Goal: Task Accomplishment & Management: Manage account settings

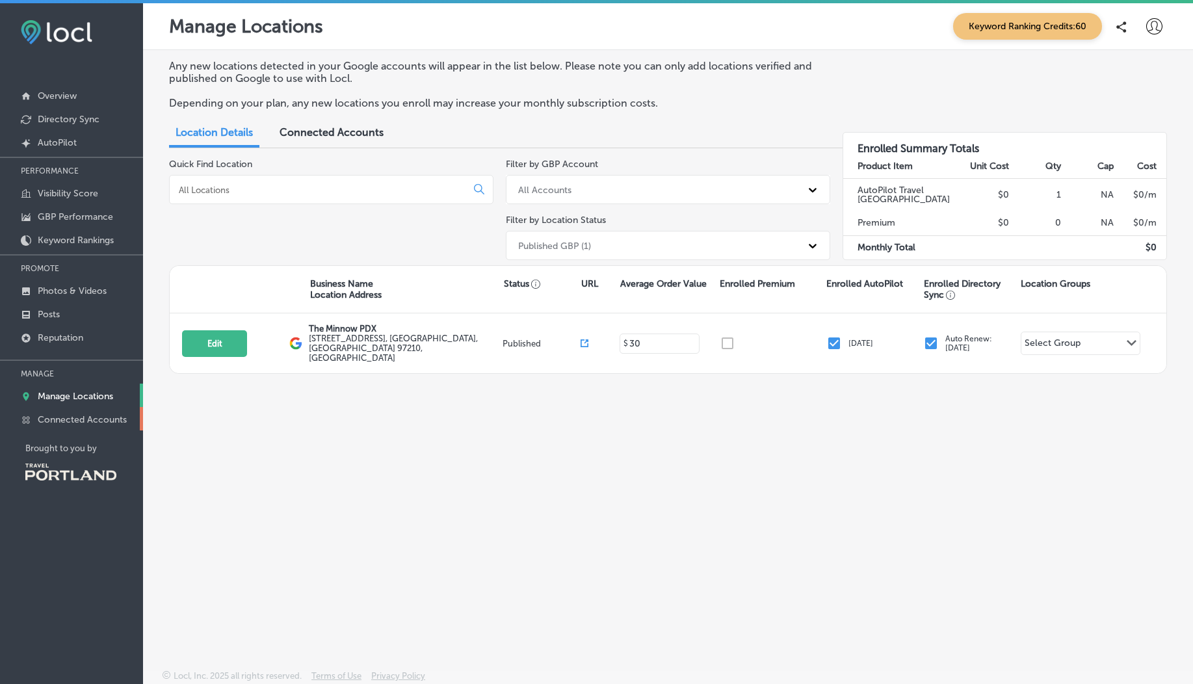
click at [101, 419] on p "Connected Accounts" at bounding box center [82, 419] width 89 height 11
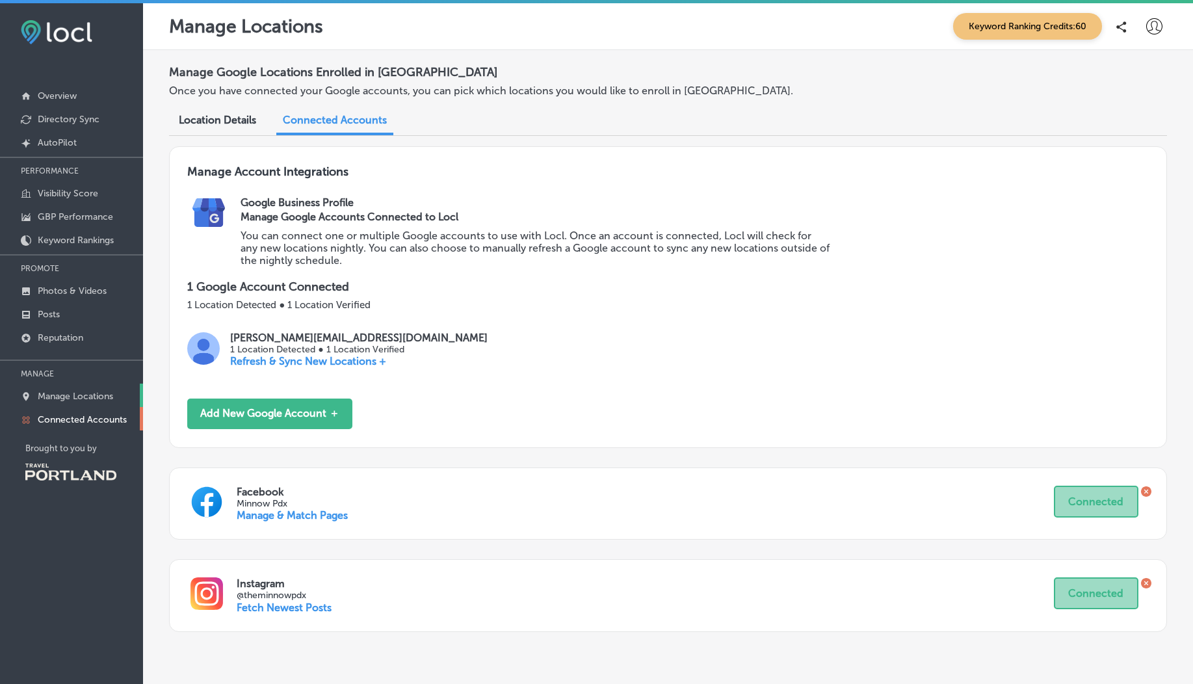
click at [84, 391] on p "Manage Locations" at bounding box center [75, 396] width 75 height 11
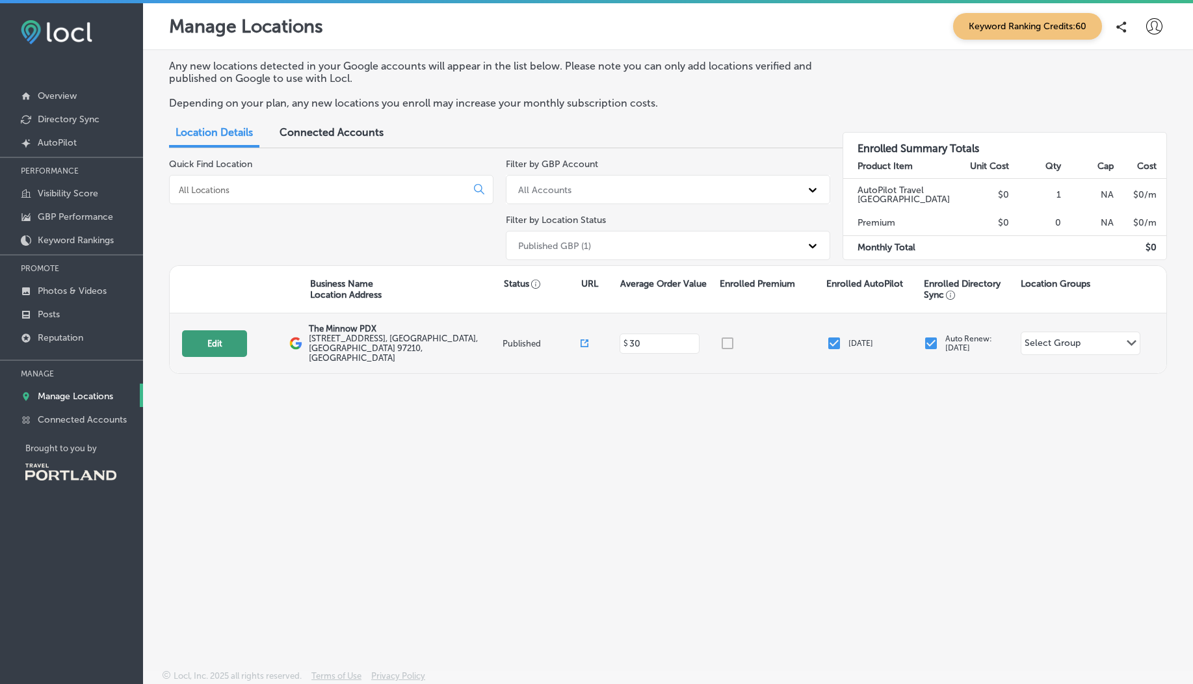
click at [235, 341] on button "Edit" at bounding box center [214, 343] width 65 height 27
select select "US"
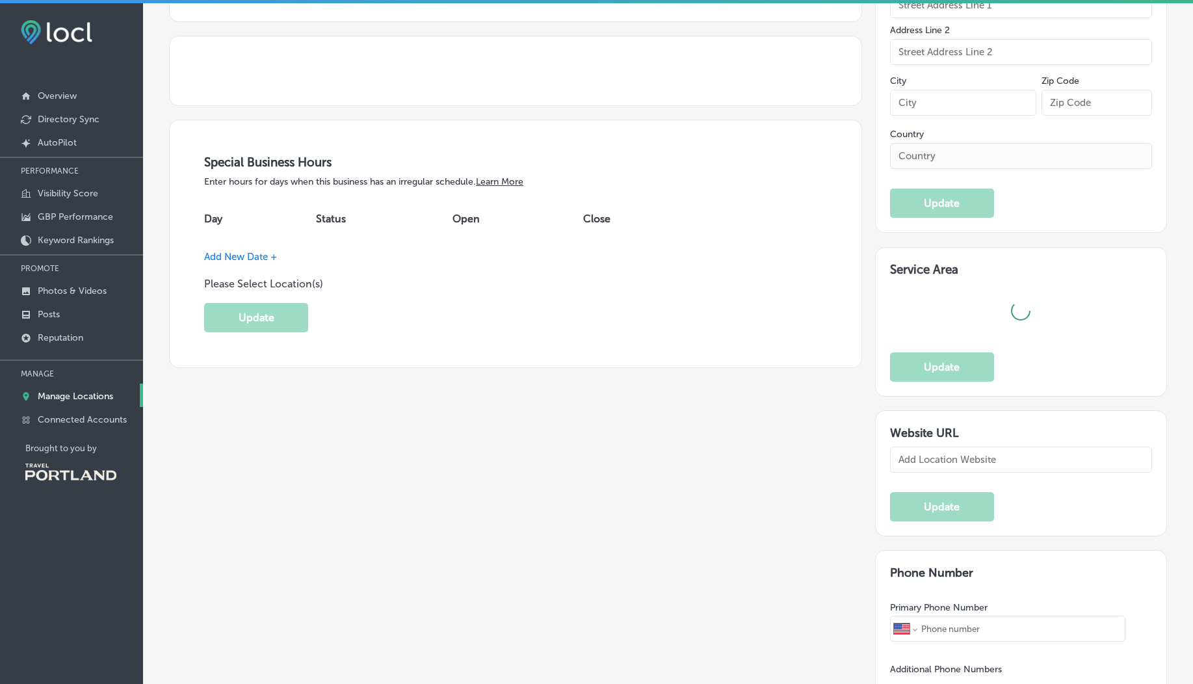
scroll to position [996, 0]
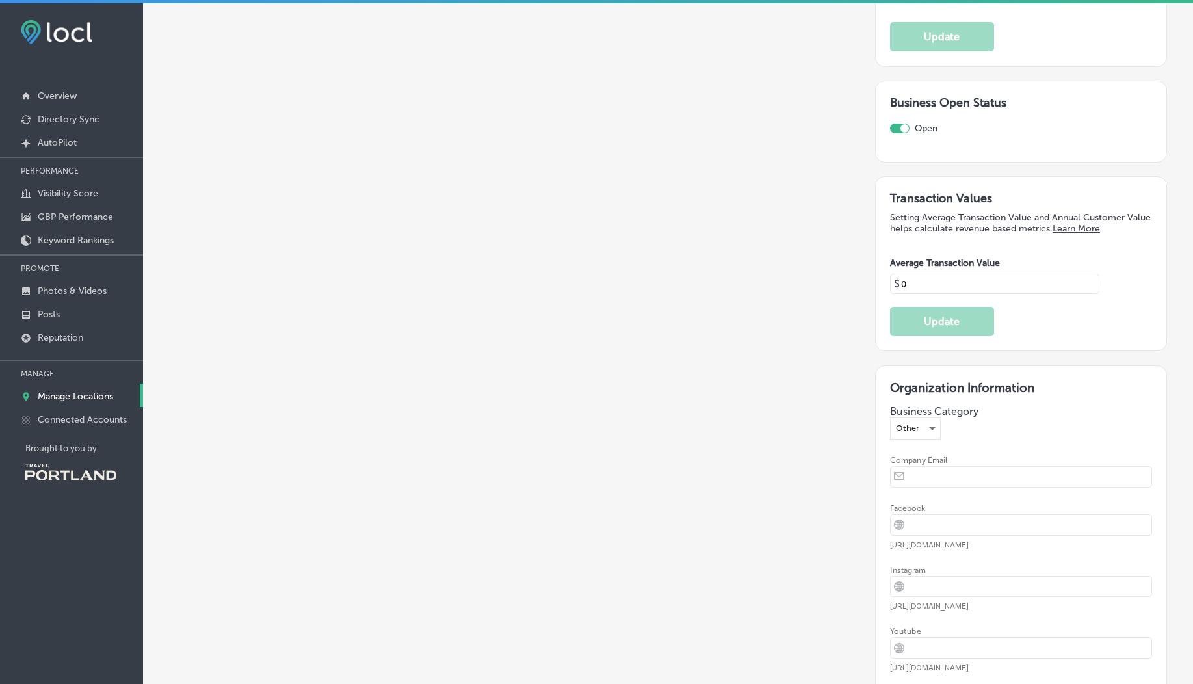
type textarea "The Minnow PDX offers a farm-fresh dining experience, crafting seasonal soups, …"
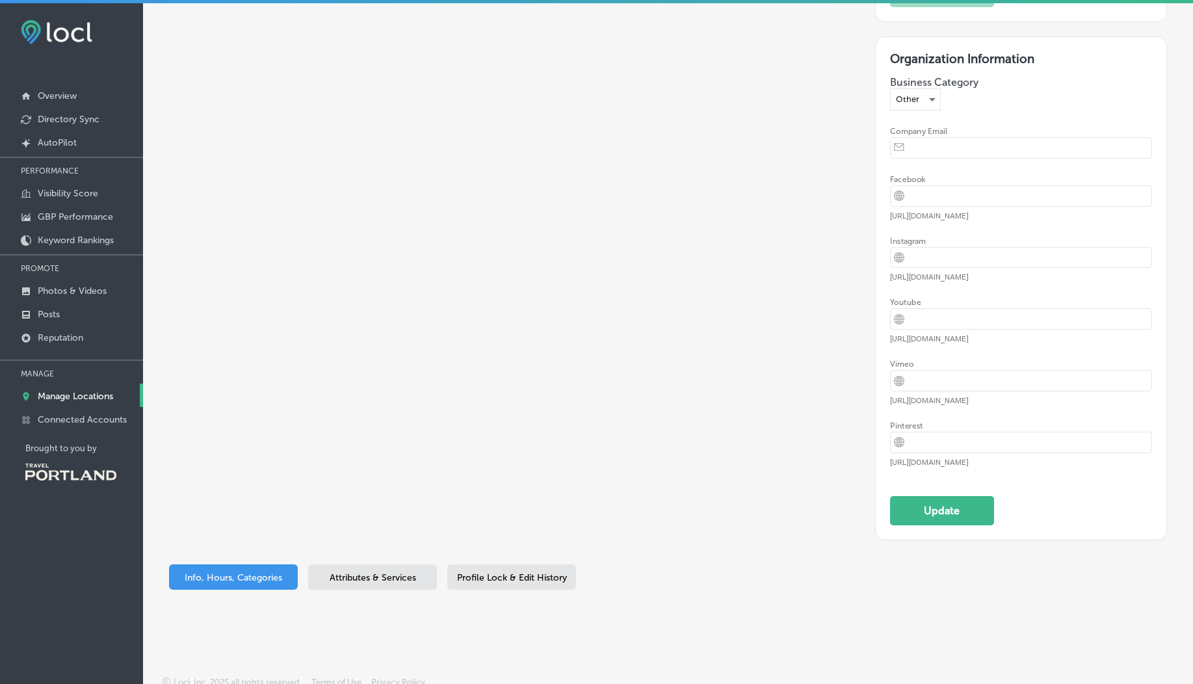
scroll to position [3, 0]
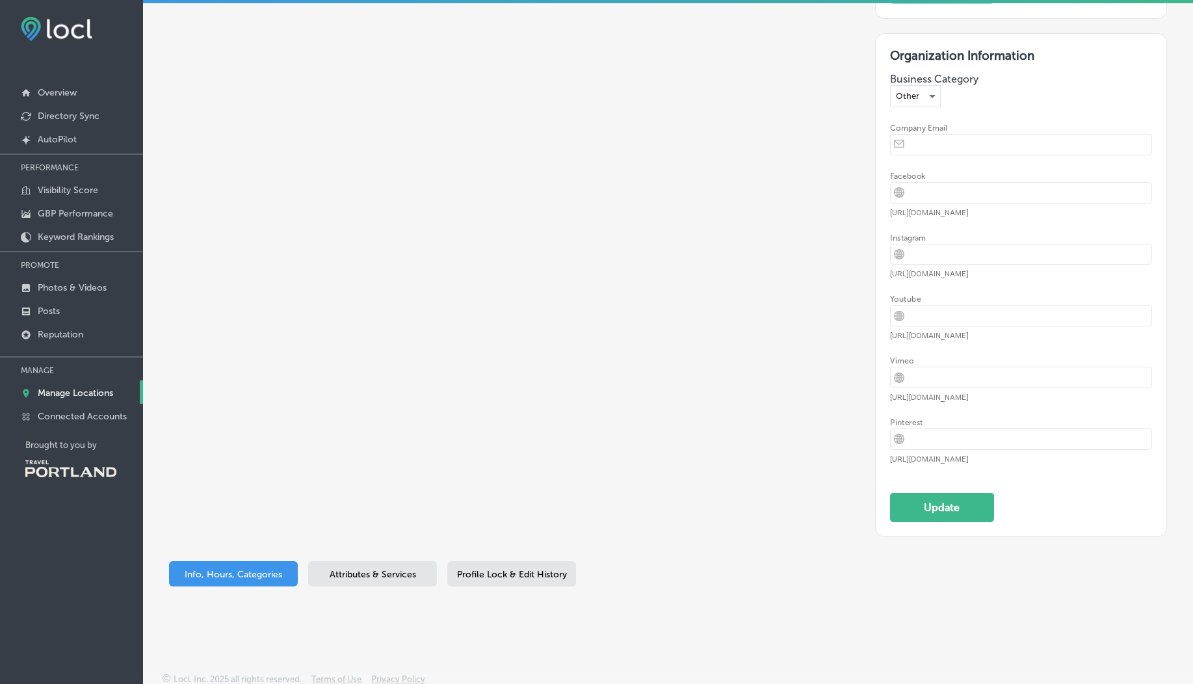
type input "The Minnow PDX"
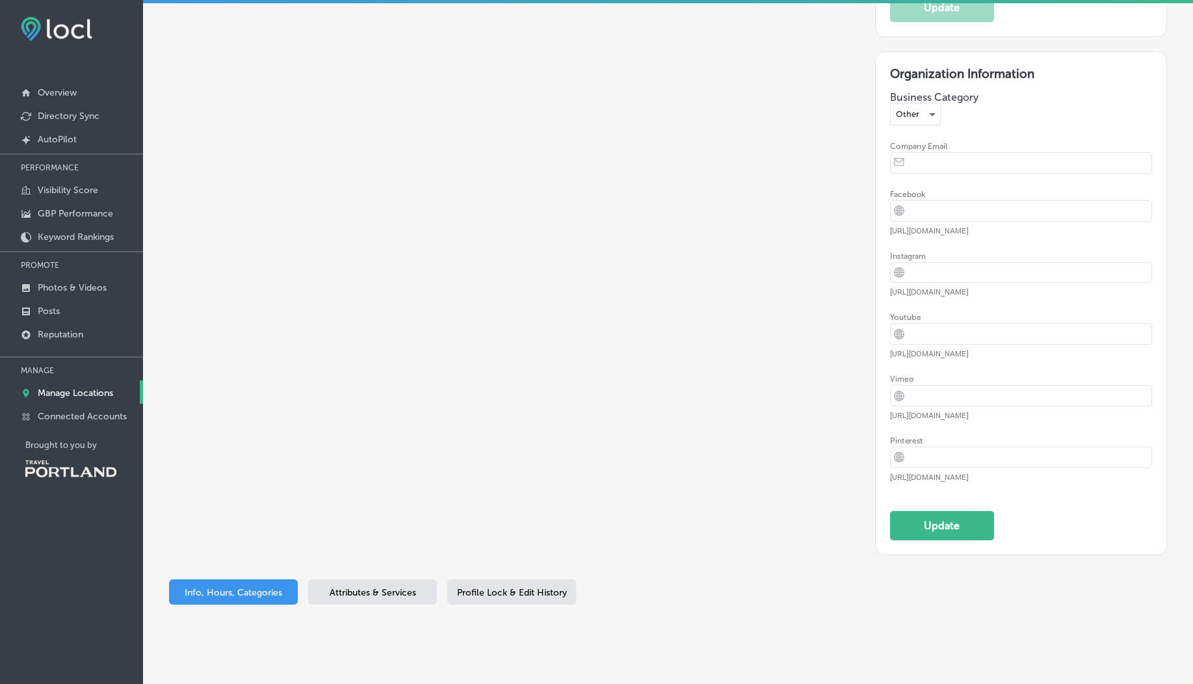
type input "[URL][DOMAIN_NAME]"
type input "[STREET_ADDRESS]"
type input "[GEOGRAPHIC_DATA]"
type input "97210"
type input "US"
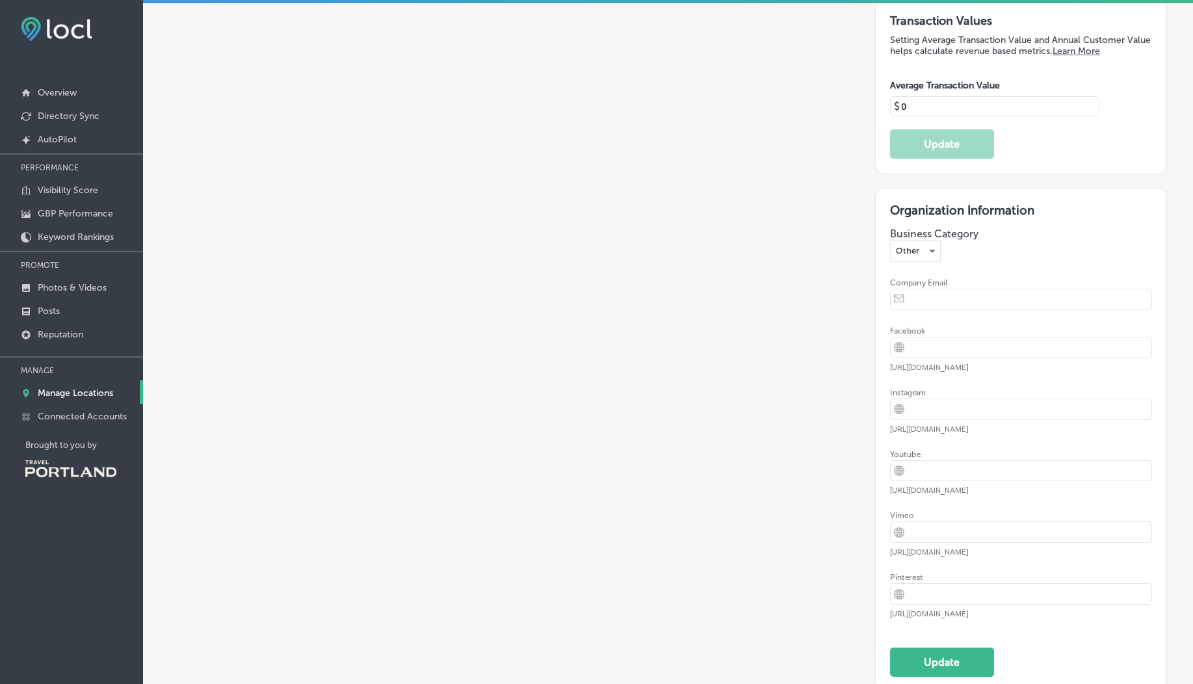
type input "30"
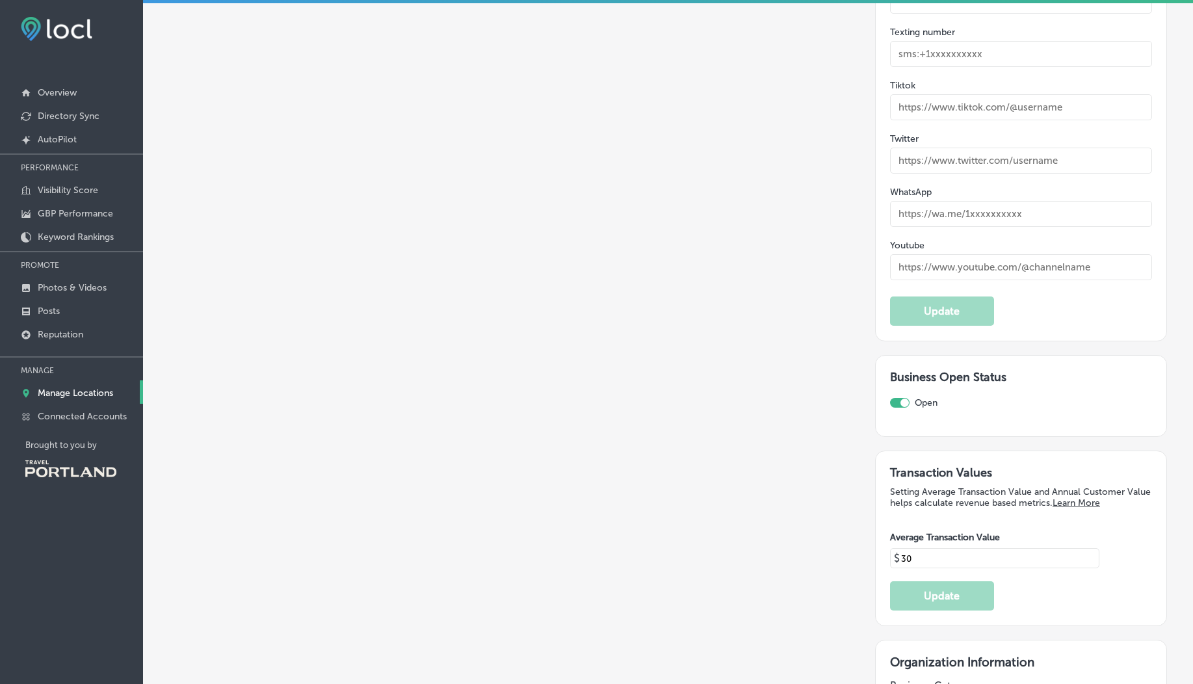
type textarea "A Farm-Fresh Eatery 🥕 Lunch fare, [PERSON_NAME] & sundries in a calm & casual e…"
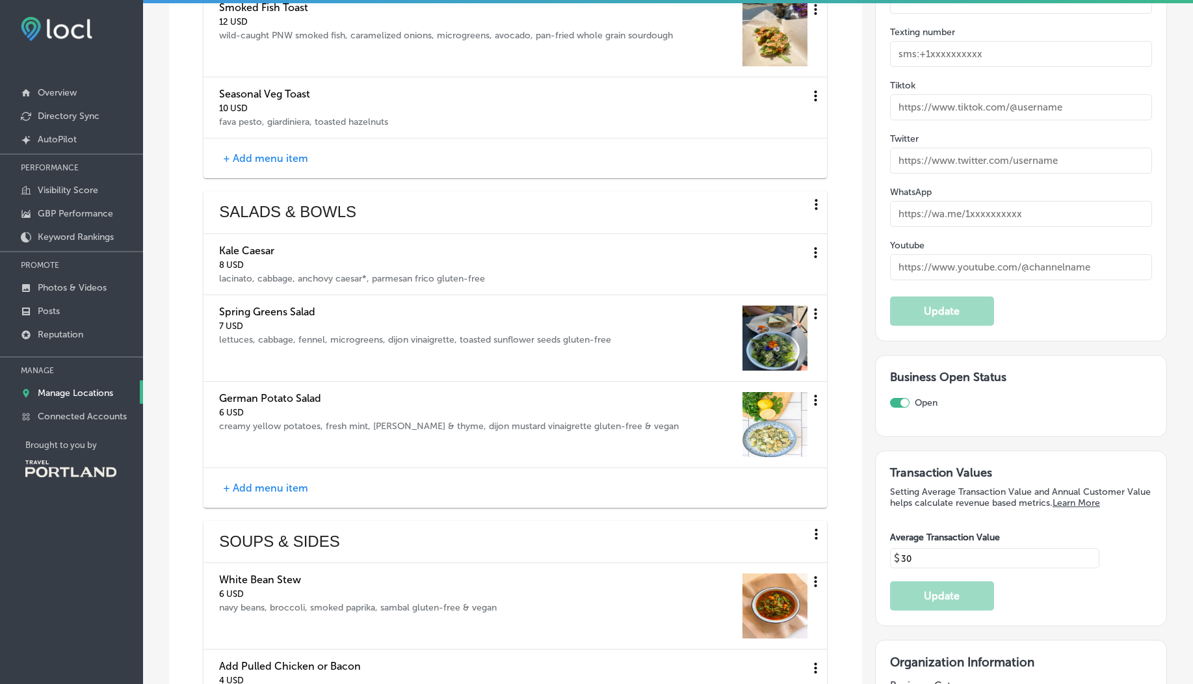
type input "[PHONE_NUMBER]"
type input "[EMAIL_ADDRESS][DOMAIN_NAME]"
type input "[URL][DOMAIN_NAME]"
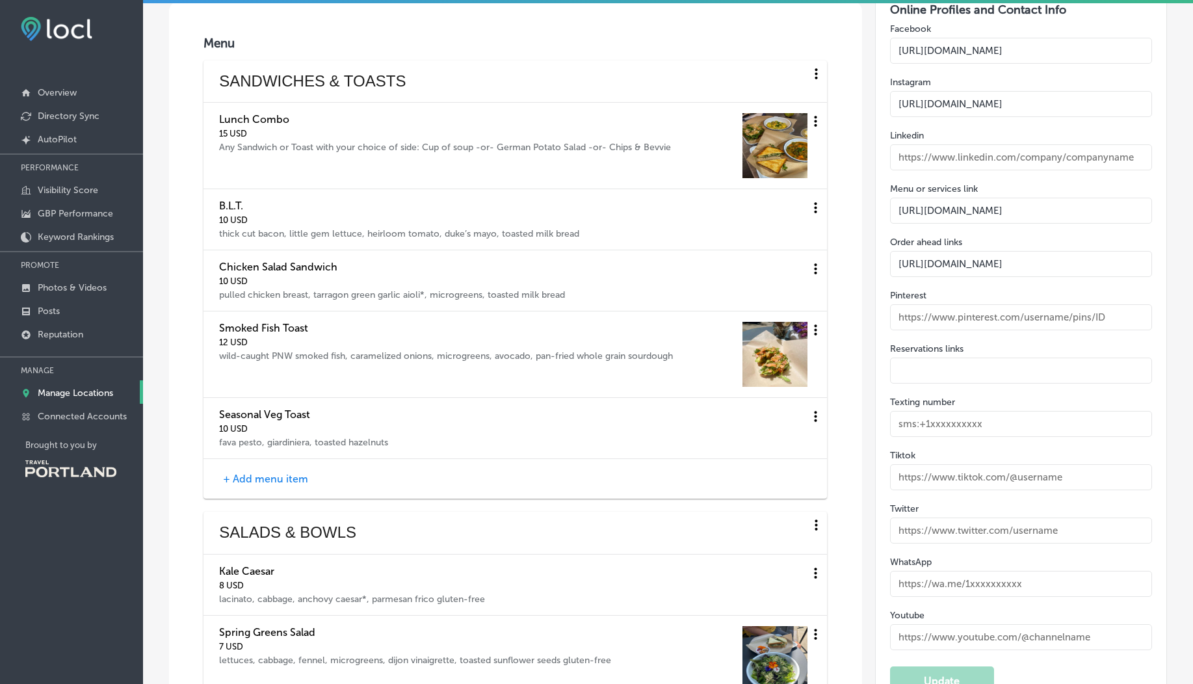
scroll to position [1958, 0]
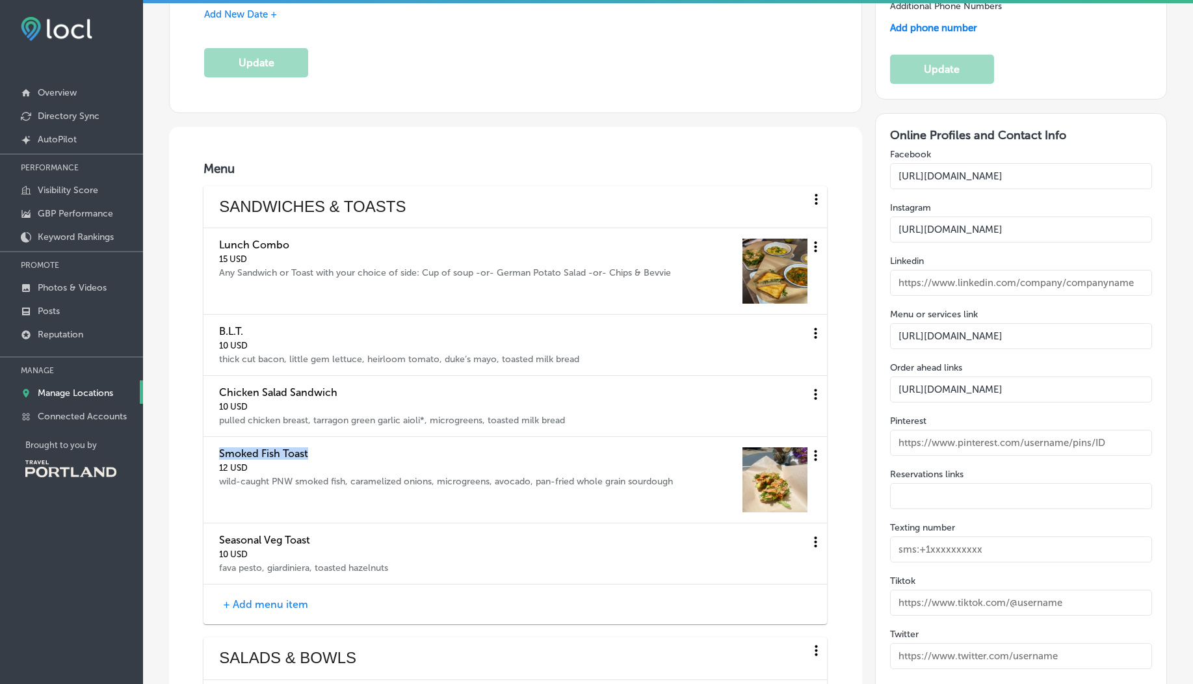
drag, startPoint x: 216, startPoint y: 451, endPoint x: 325, endPoint y: 450, distance: 108.5
click at [325, 450] on div "Smoked Fish Toast 12 USD wild-caught PNW smoked fish, caramelized onions, micro…" at bounding box center [514, 480] width 623 height 86
copy h4 "Smoked Fish Toast"
click at [550, 484] on div "wild-caught PNW smoked fish, caramelized onions, microgreens, avocado, pan-frie…" at bounding box center [447, 481] width 457 height 11
click at [769, 481] on img at bounding box center [774, 479] width 65 height 65
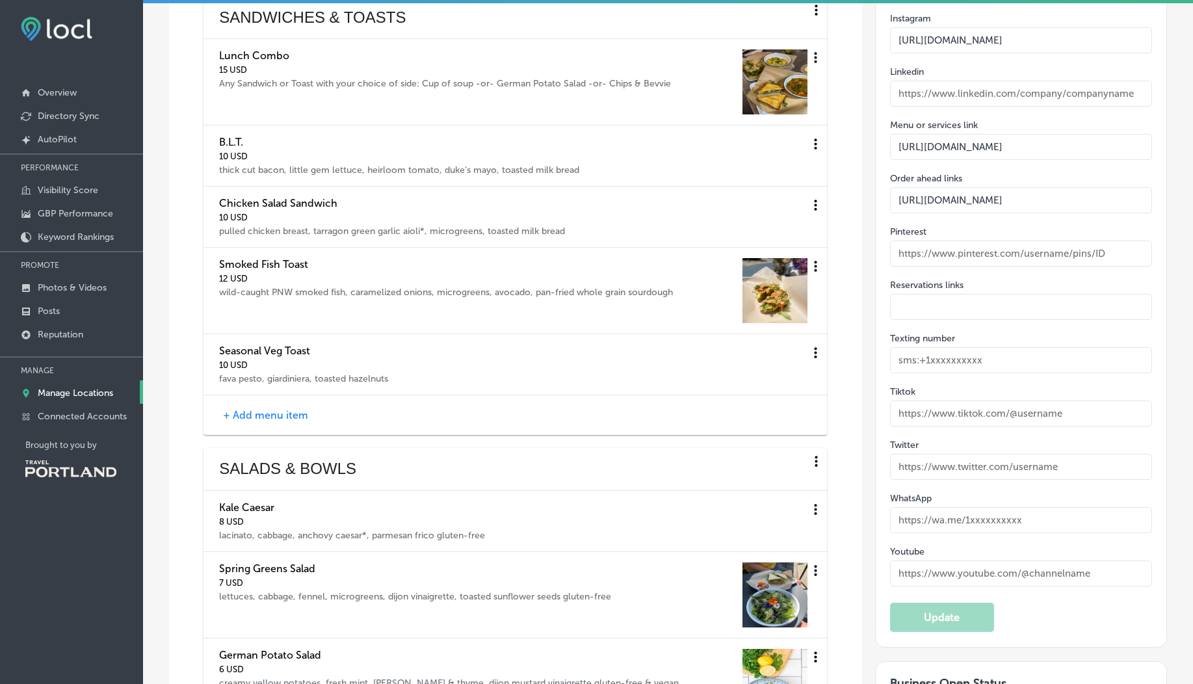
scroll to position [1679, 0]
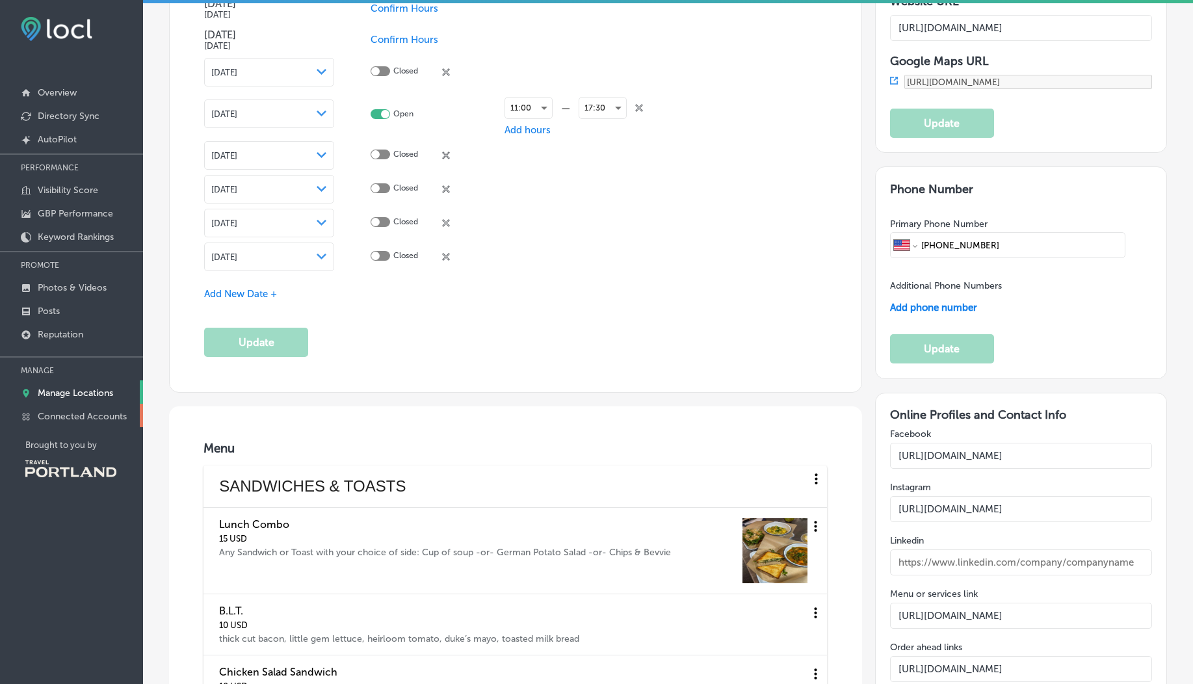
click at [57, 417] on p "Connected Accounts" at bounding box center [82, 416] width 89 height 11
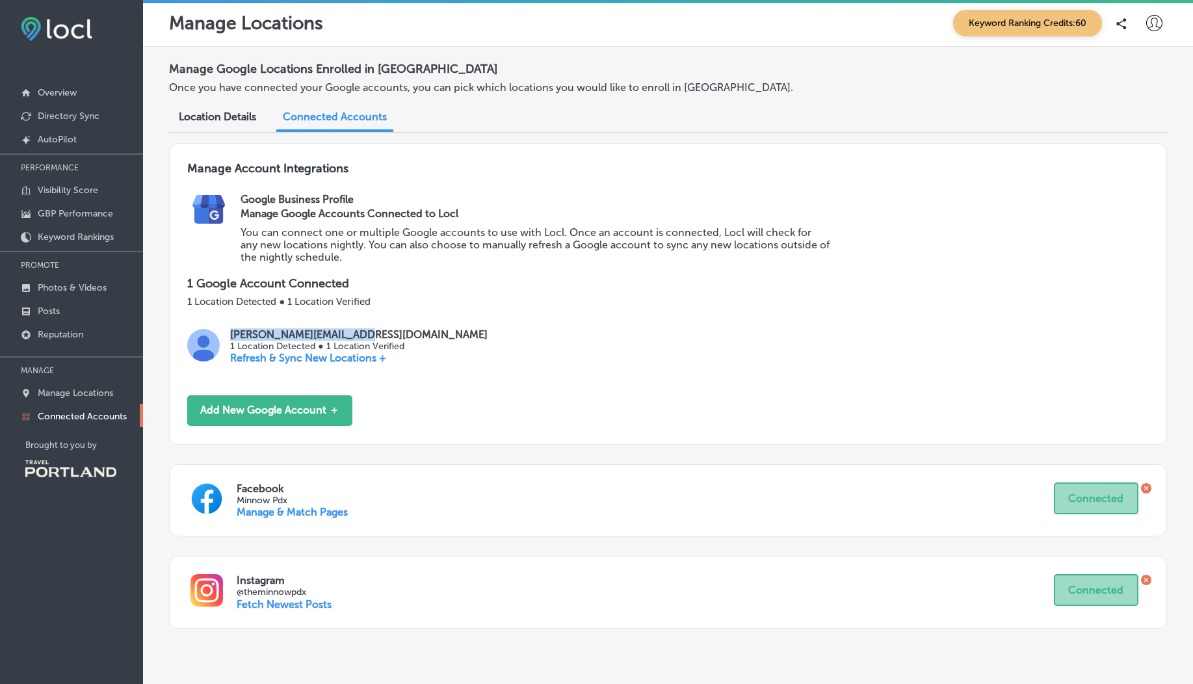
drag, startPoint x: 229, startPoint y: 335, endPoint x: 374, endPoint y: 337, distance: 145.6
click at [374, 337] on div "[PERSON_NAME][EMAIL_ADDRESS][DOMAIN_NAME] 1 Location Detected ● 1 Location Veri…" at bounding box center [667, 346] width 961 height 36
click at [238, 334] on p "[PERSON_NAME][EMAIL_ADDRESS][DOMAIN_NAME]" at bounding box center [358, 334] width 257 height 12
click at [329, 335] on p "[PERSON_NAME][EMAIL_ADDRESS][DOMAIN_NAME]" at bounding box center [358, 334] width 257 height 12
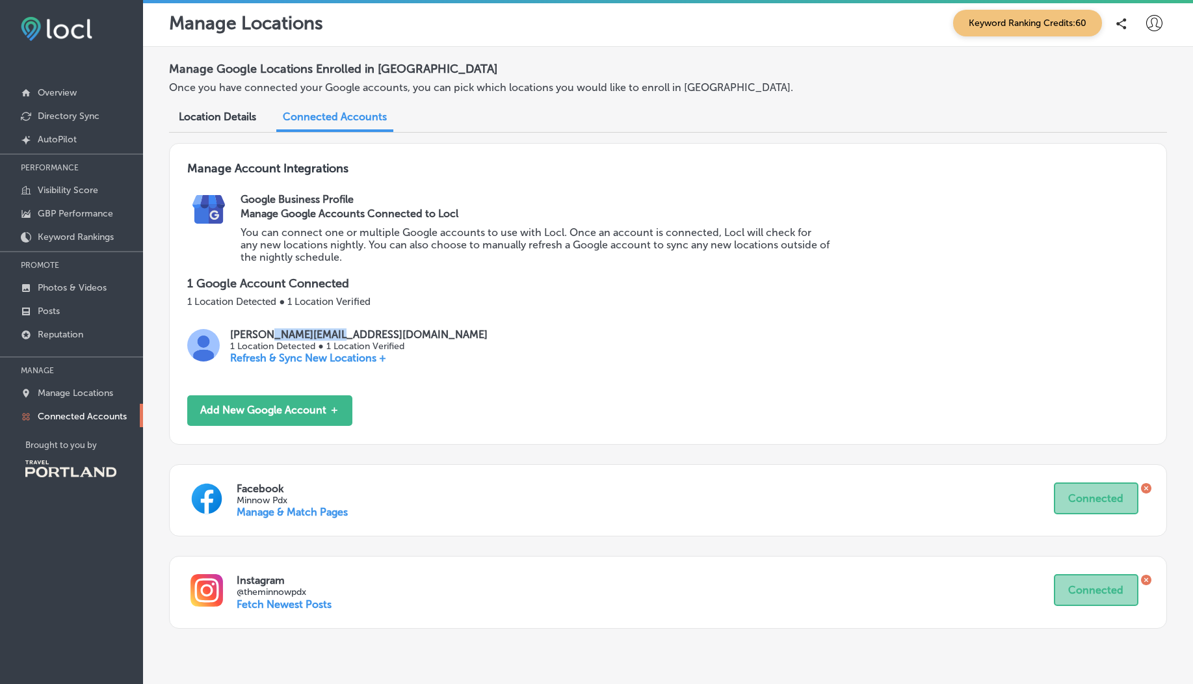
click at [329, 335] on p "[PERSON_NAME][EMAIL_ADDRESS][DOMAIN_NAME]" at bounding box center [358, 334] width 257 height 12
click at [287, 337] on p "[PERSON_NAME][EMAIL_ADDRESS][DOMAIN_NAME]" at bounding box center [358, 334] width 257 height 12
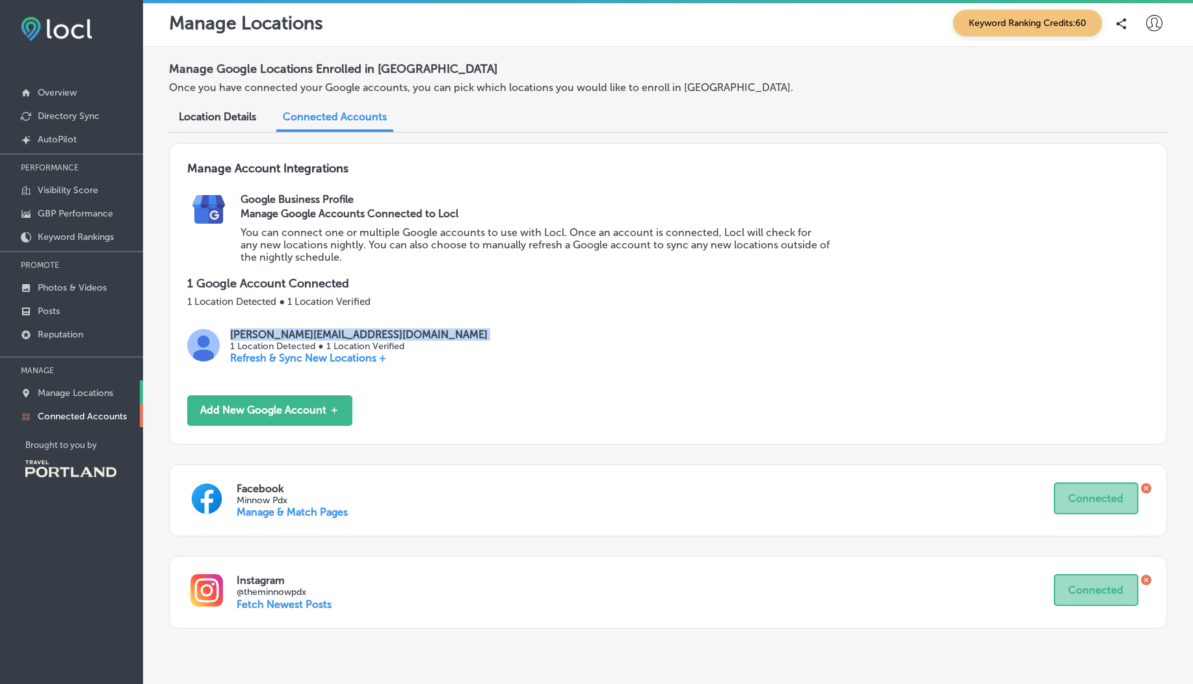
click at [68, 393] on p "Manage Locations" at bounding box center [75, 392] width 75 height 11
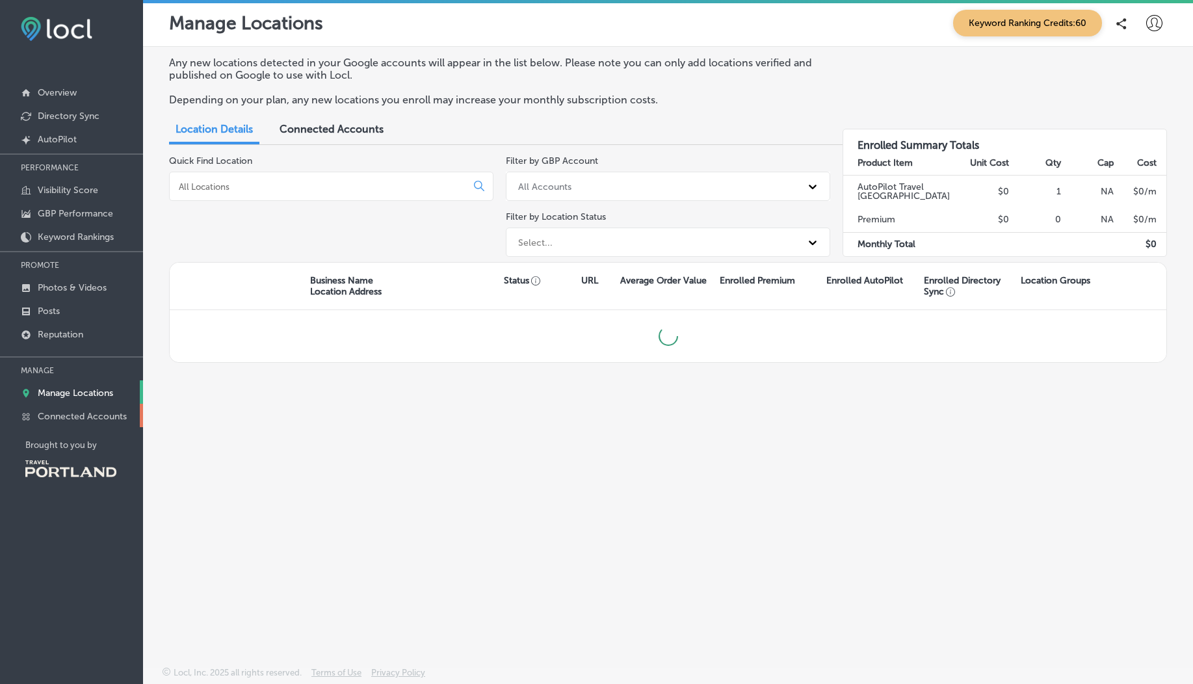
click at [73, 412] on p "Connected Accounts" at bounding box center [82, 416] width 89 height 11
